Goal: Task Accomplishment & Management: Complete application form

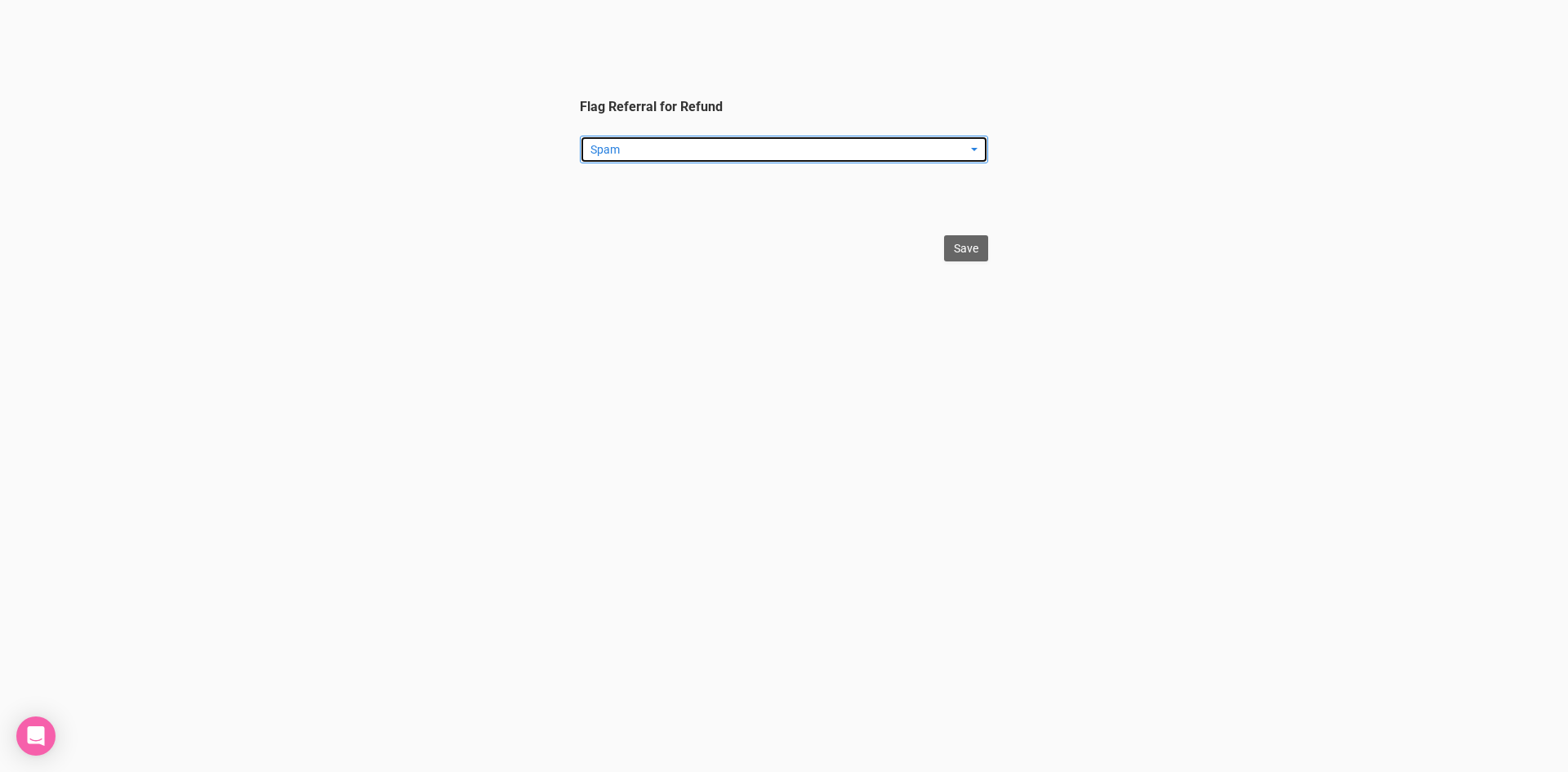
click at [702, 154] on span "Spam" at bounding box center [779, 149] width 377 height 16
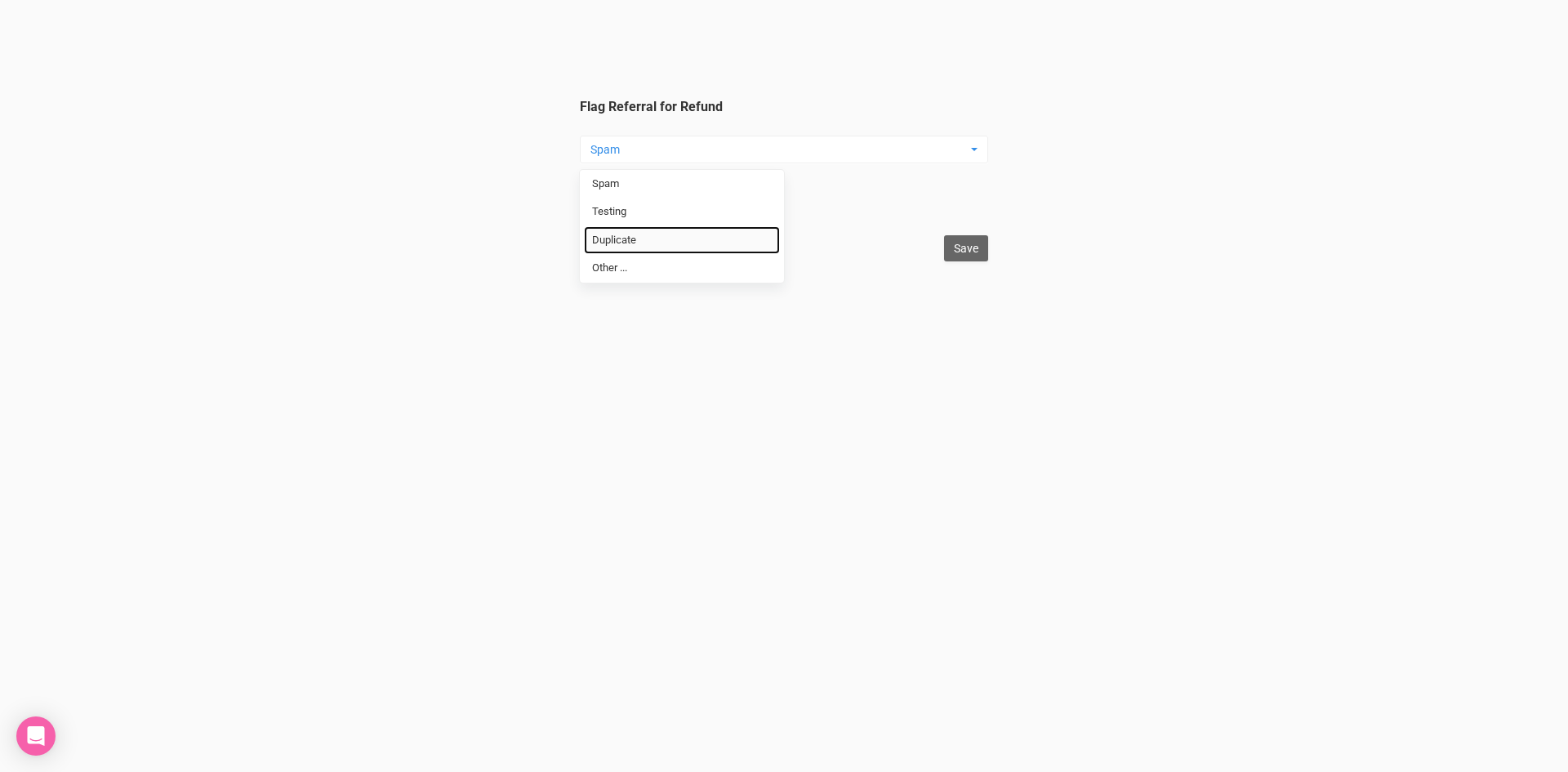
click at [664, 234] on link "Duplicate" at bounding box center [682, 240] width 196 height 28
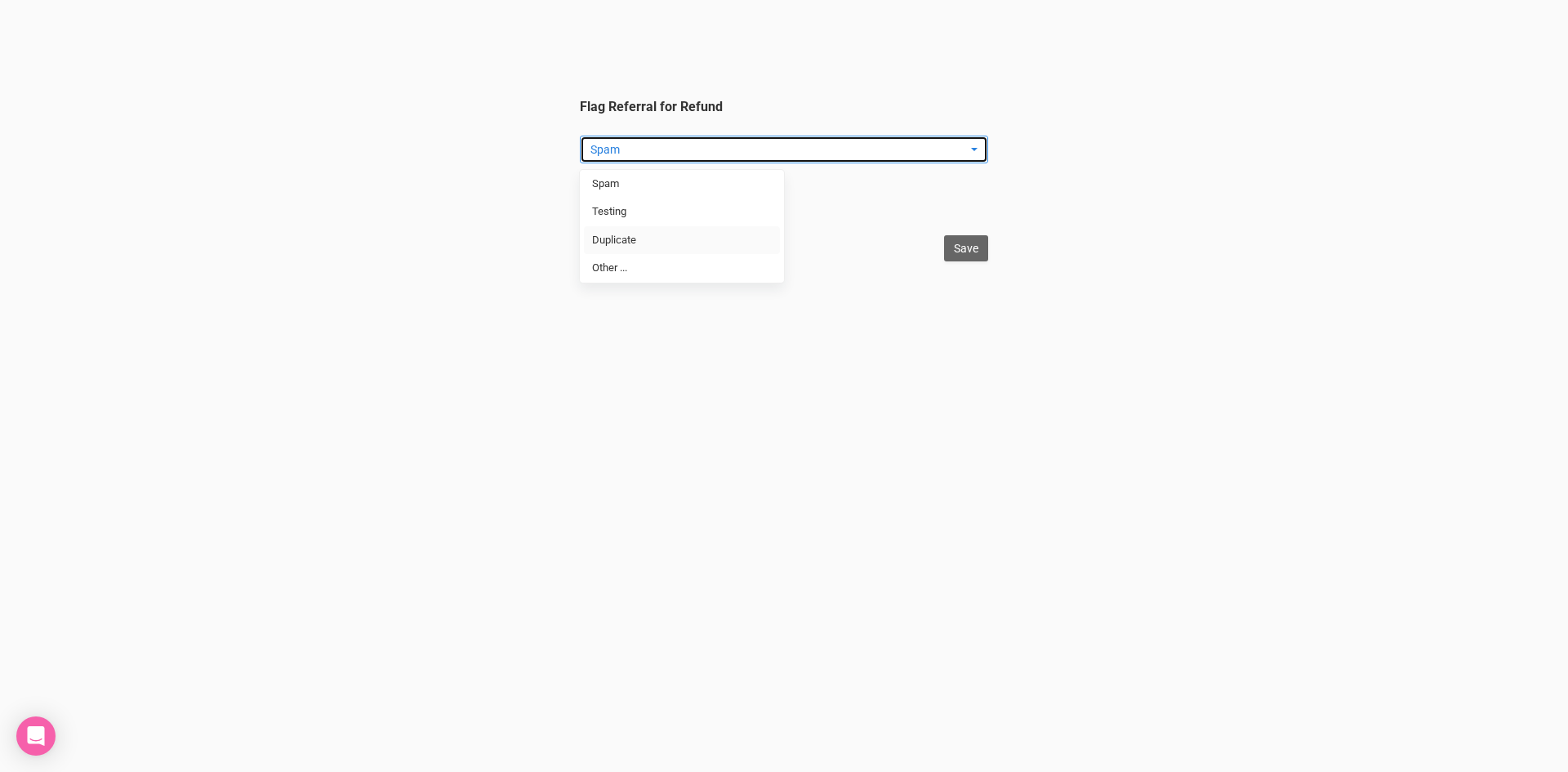
select select "Duplicate"
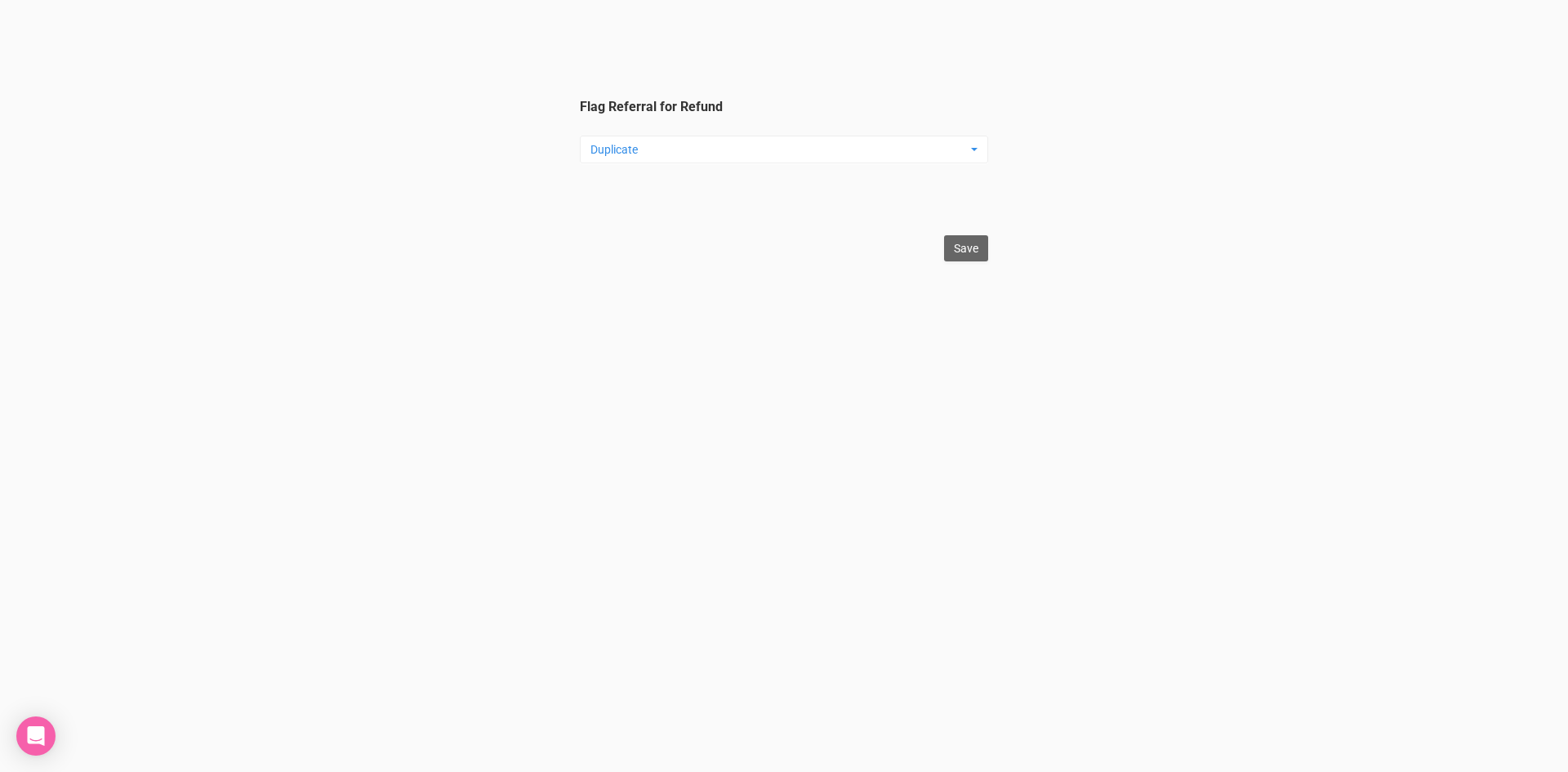
click at [991, 250] on html "Flag Referral for Refund Duplicate Spam Testing Duplicate Other ... Spam Testin…" at bounding box center [784, 130] width 1568 height 261
click at [981, 250] on input "Save" at bounding box center [966, 248] width 44 height 26
type input "Save"
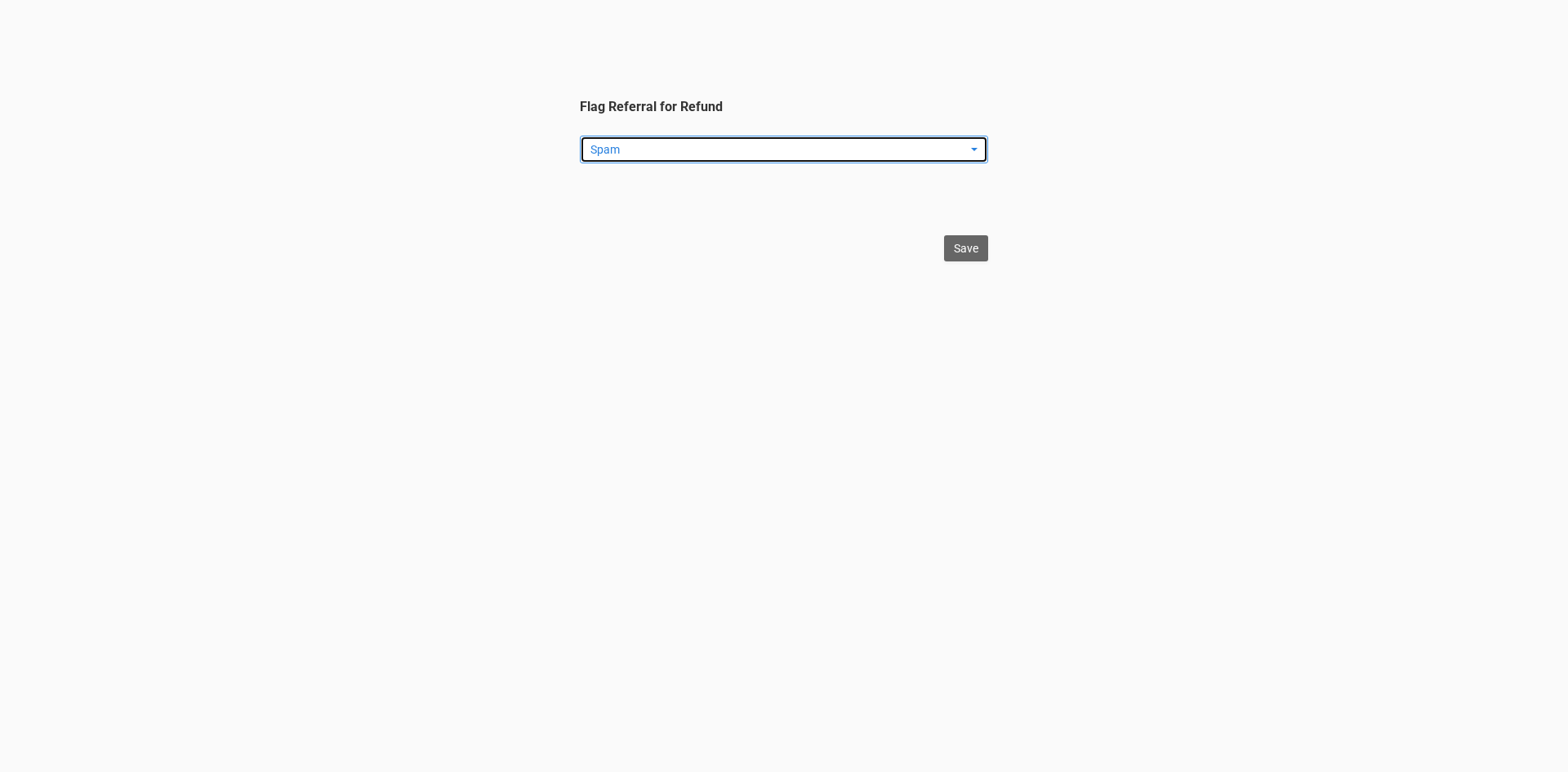
click at [642, 144] on span "Spam" at bounding box center [779, 149] width 377 height 16
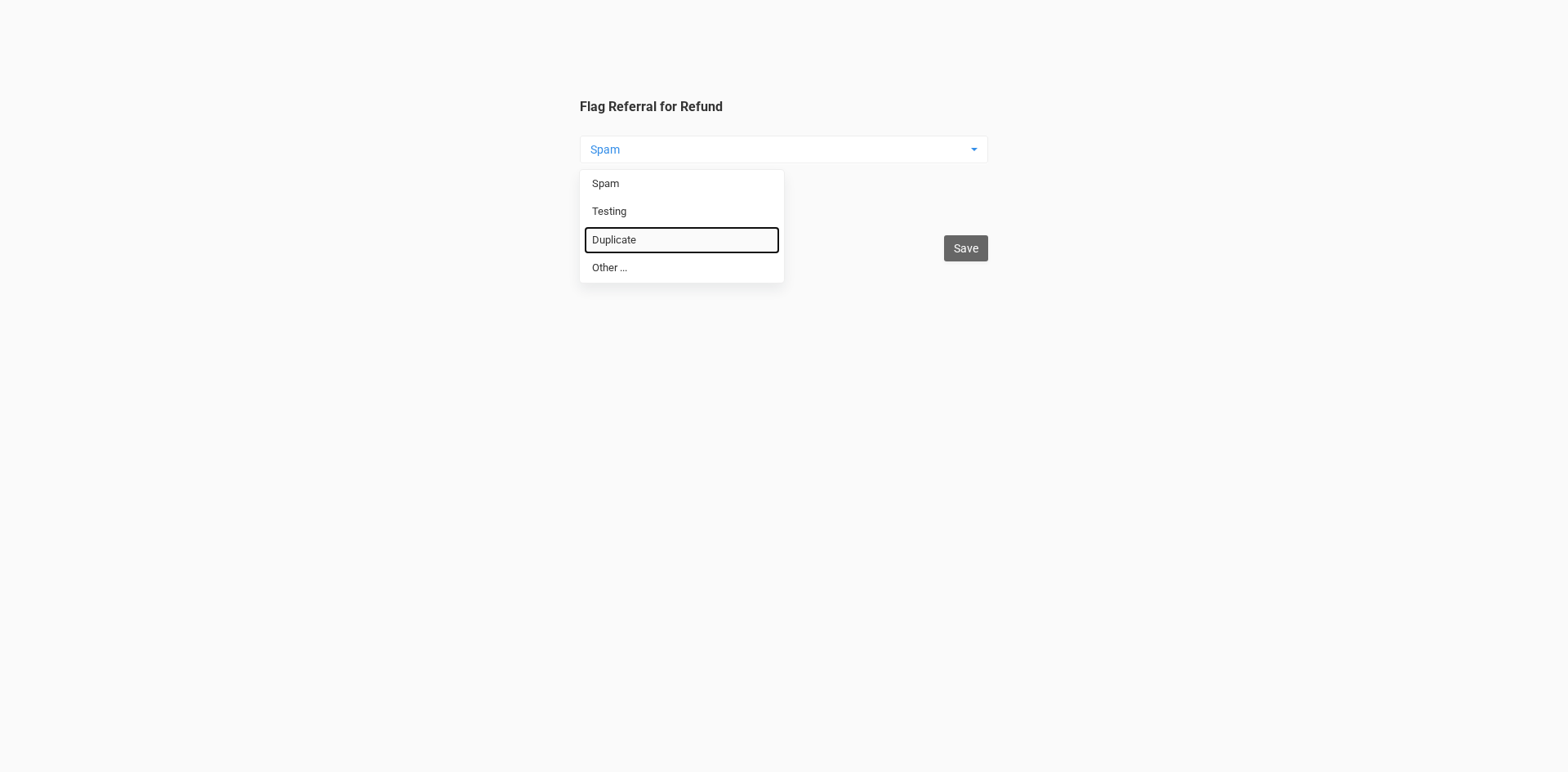
click at [660, 238] on link "Duplicate" at bounding box center [682, 240] width 196 height 28
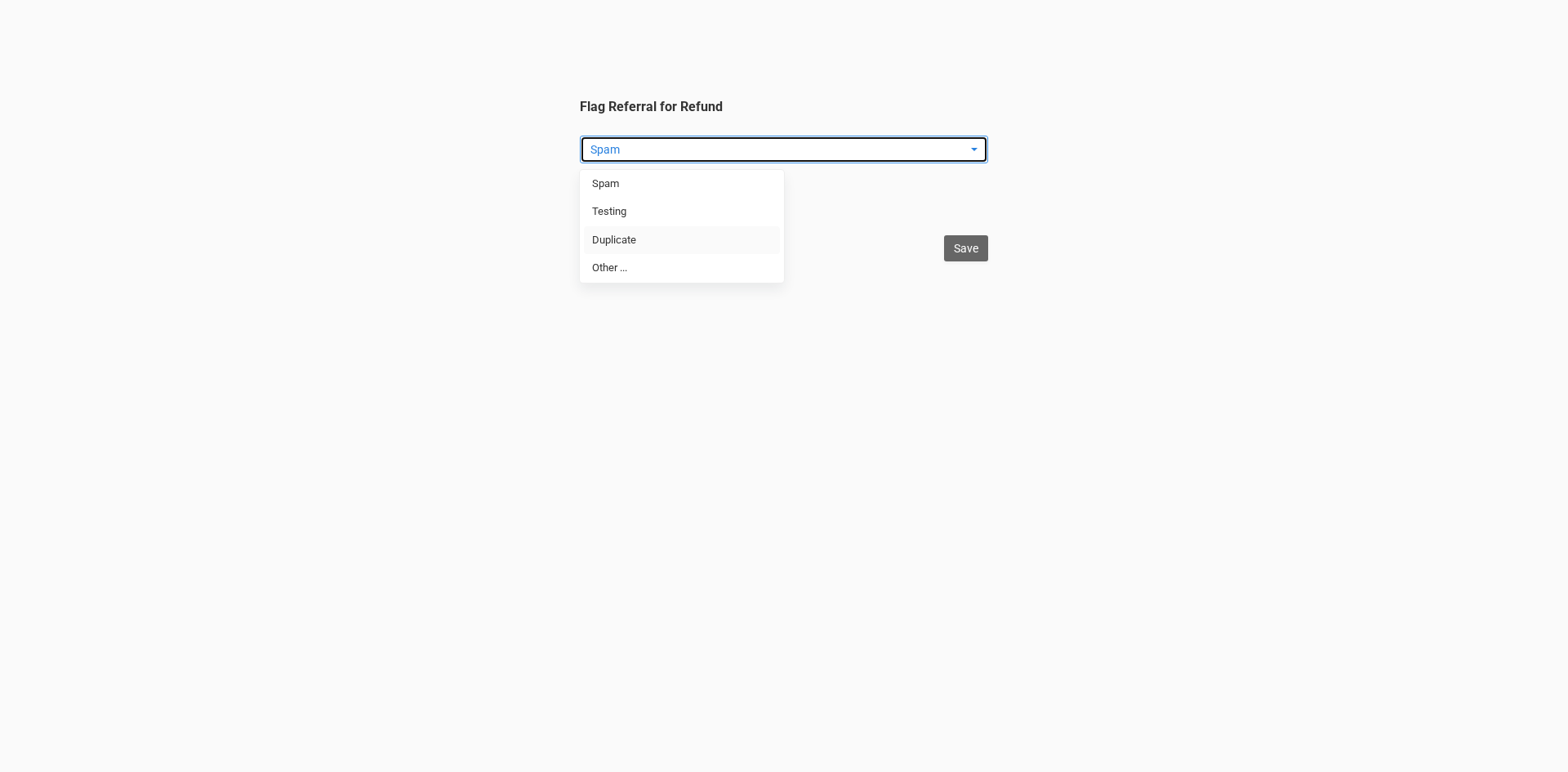
select select "Duplicate"
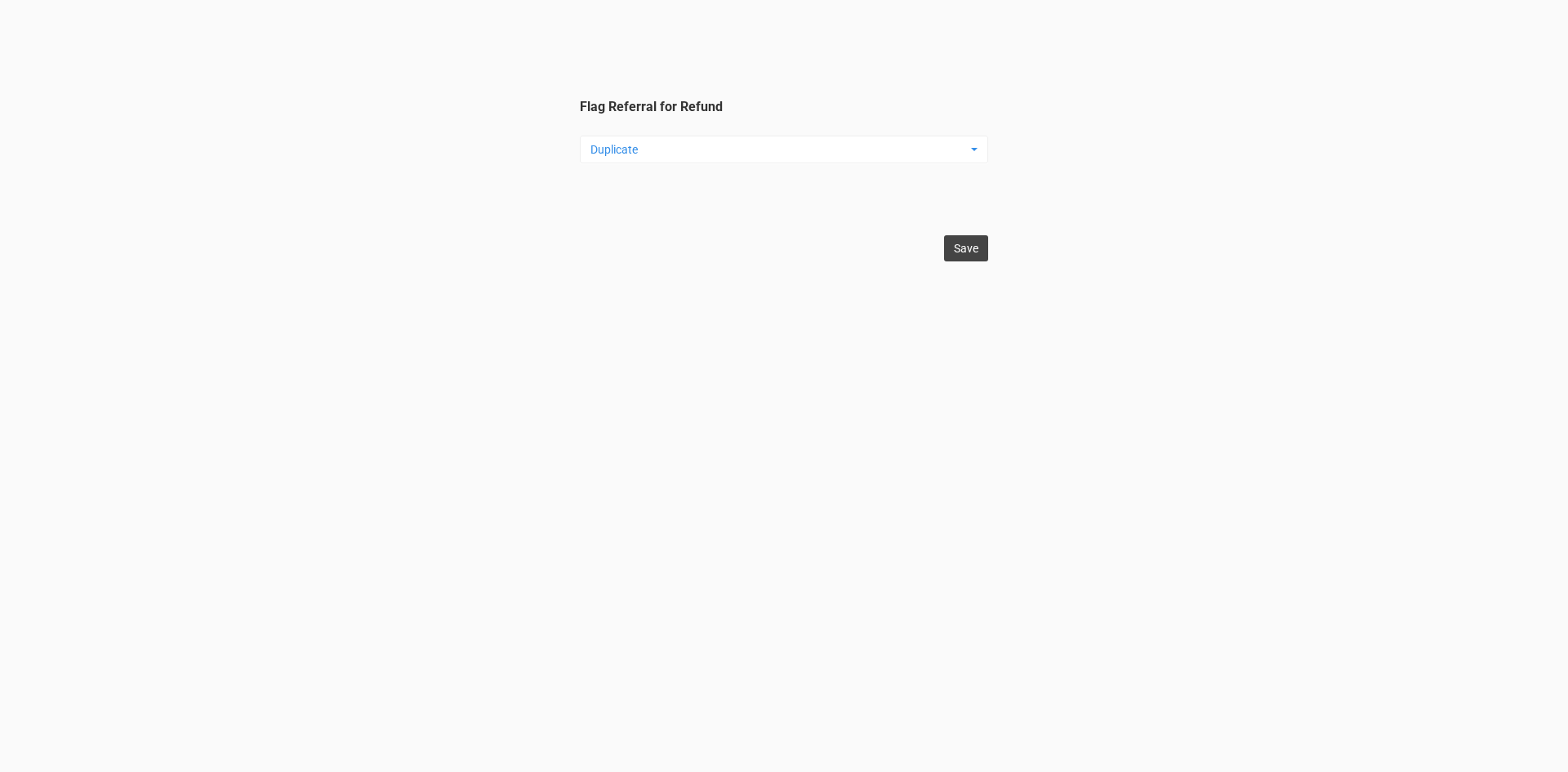
click at [968, 249] on input "Save" at bounding box center [966, 248] width 44 height 26
type input "Save"
